Goal: Task Accomplishment & Management: Manage account settings

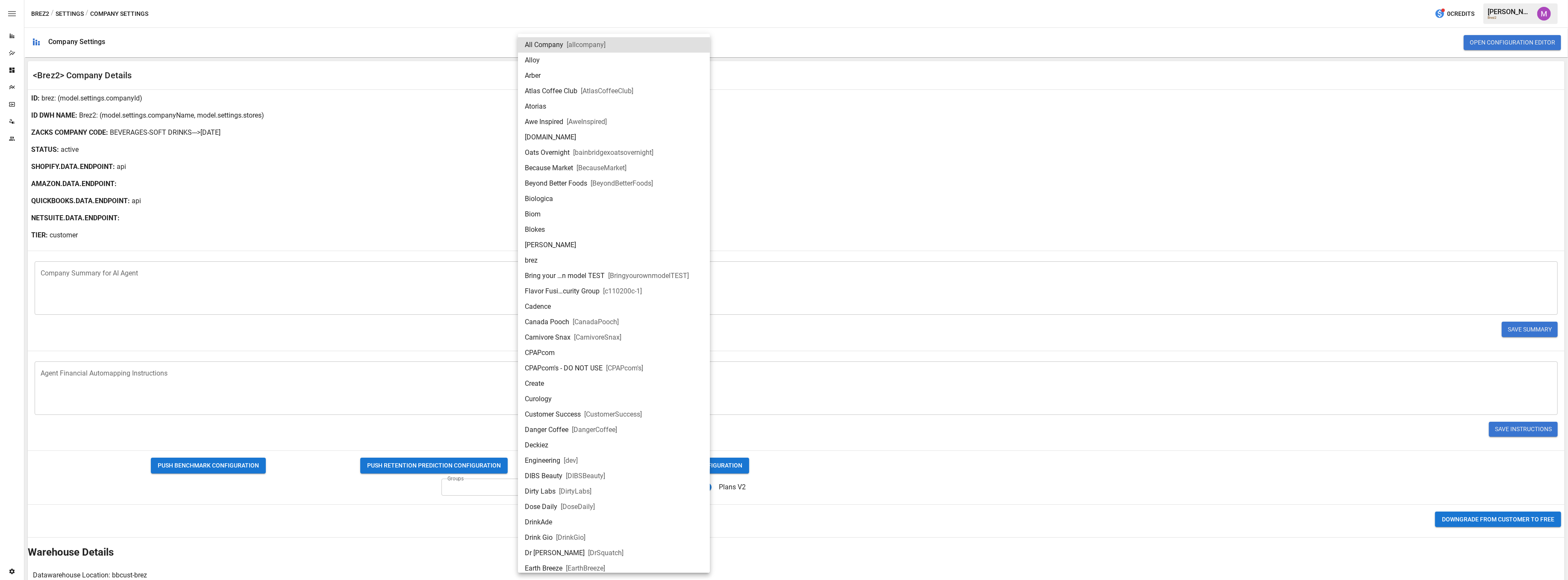
click at [637, 0] on body "Reports Dazzler Studio Dashboards Plans SmartModel ™ Data Sources Team Settings…" at bounding box center [784, 0] width 1568 height 0
click at [564, 257] on li "brez" at bounding box center [614, 261] width 192 height 15
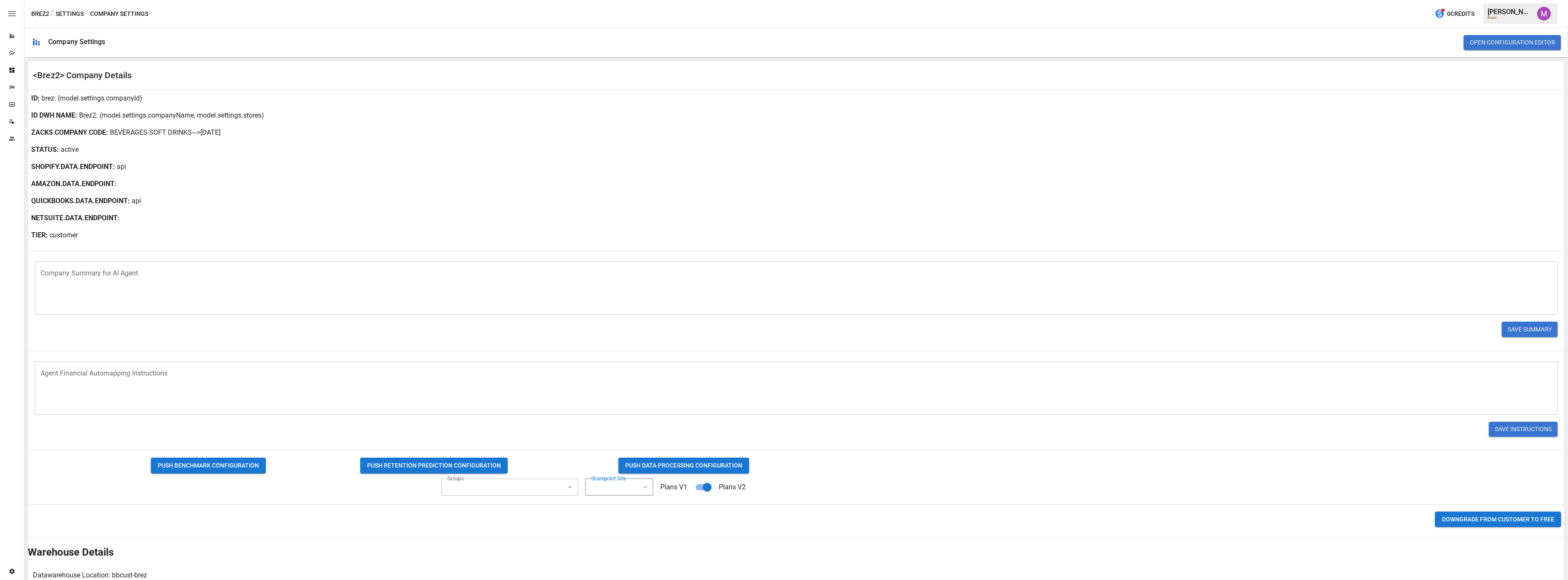
type input "**********"
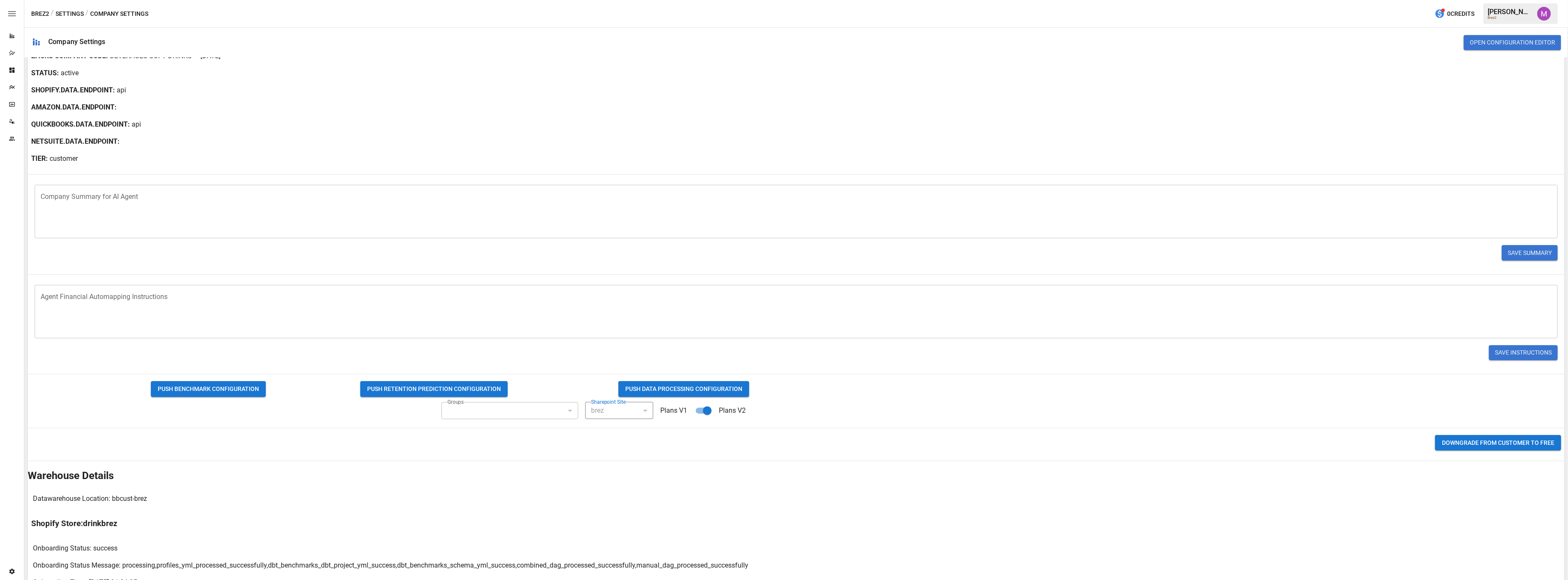
scroll to position [108, 0]
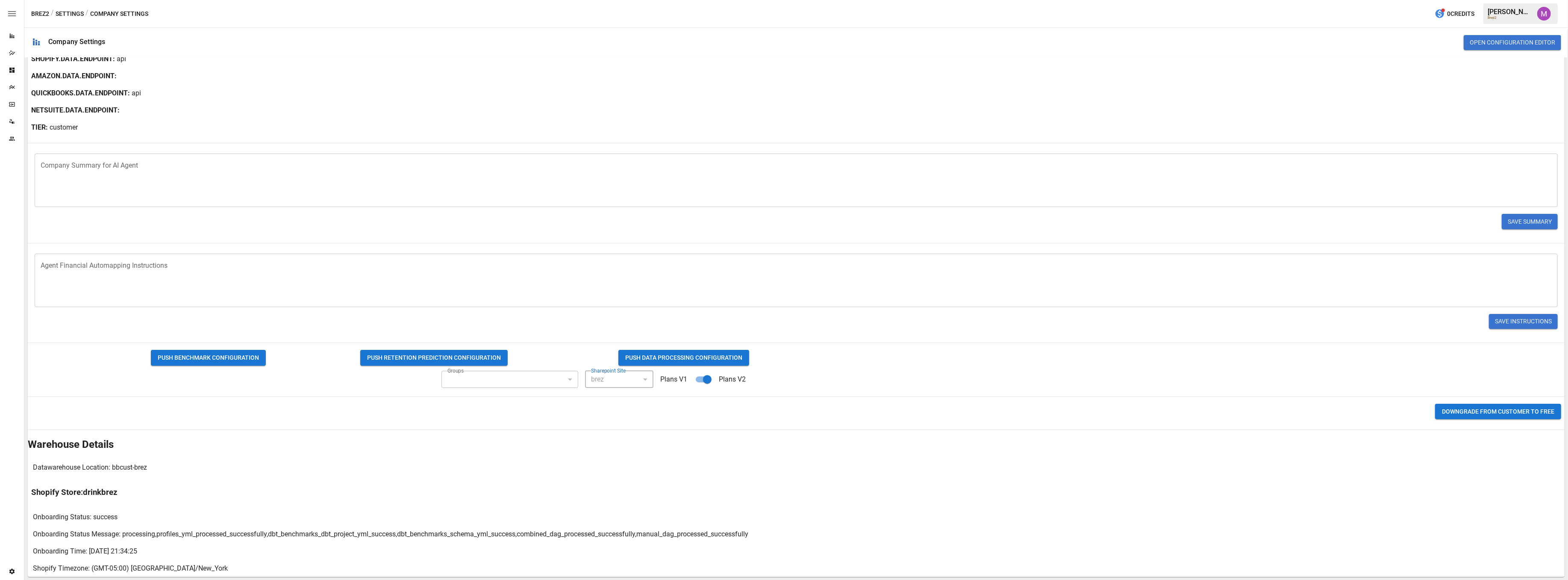
click at [632, 377] on div "brez" at bounding box center [616, 379] width 49 height 10
click at [535, 473] on div "Datawarehouse Location: bbcust-brez" at bounding box center [796, 467] width 1537 height 17
